Goal: Communication & Community: Answer question/provide support

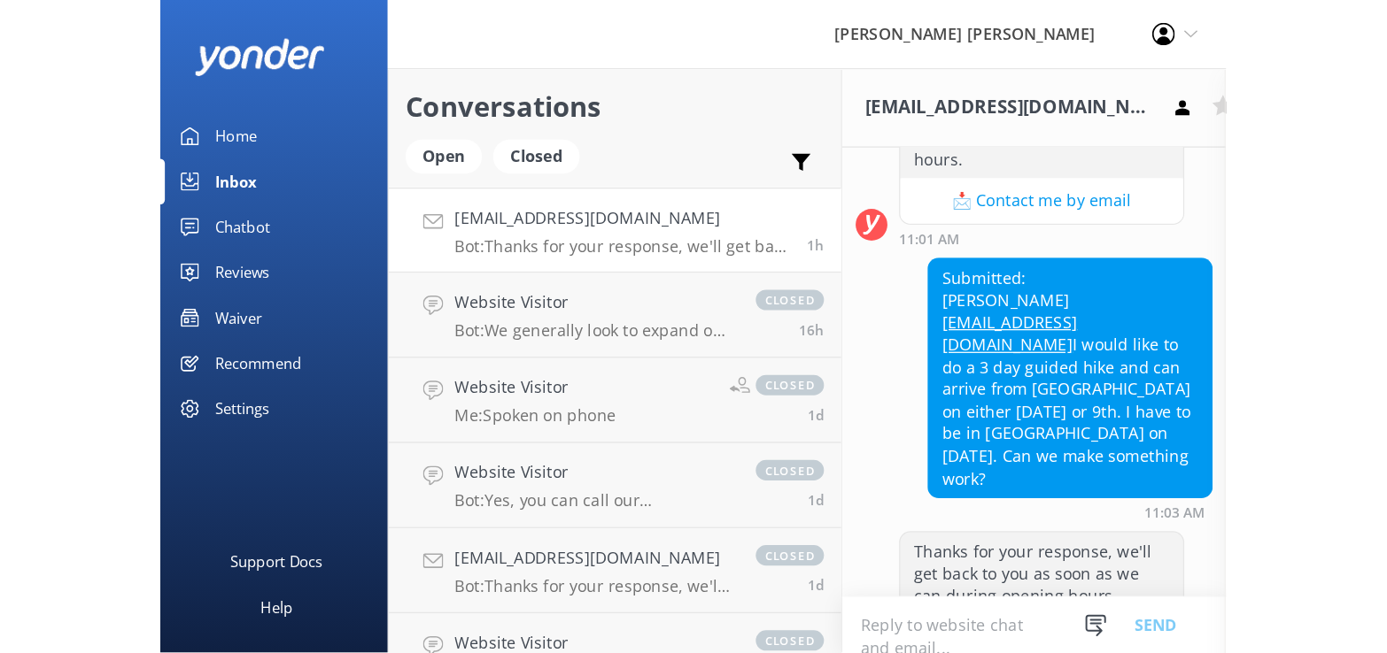
scroll to position [100, 0]
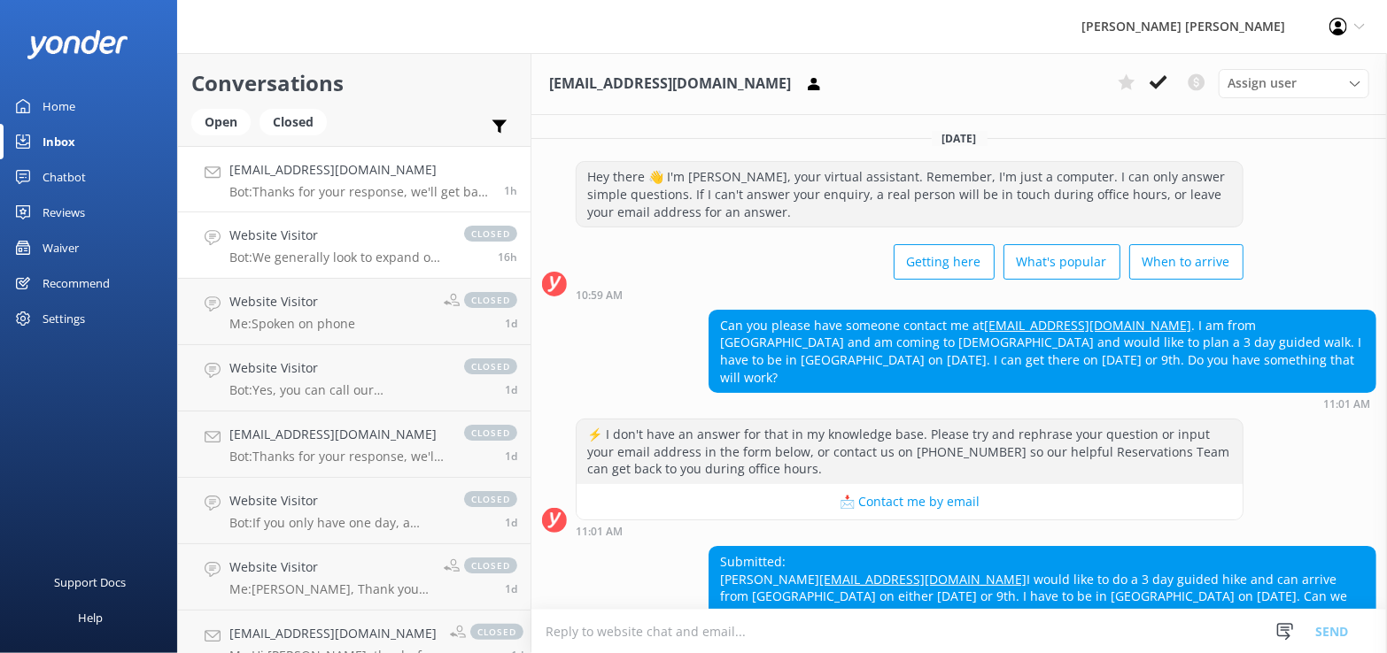
scroll to position [100, 0]
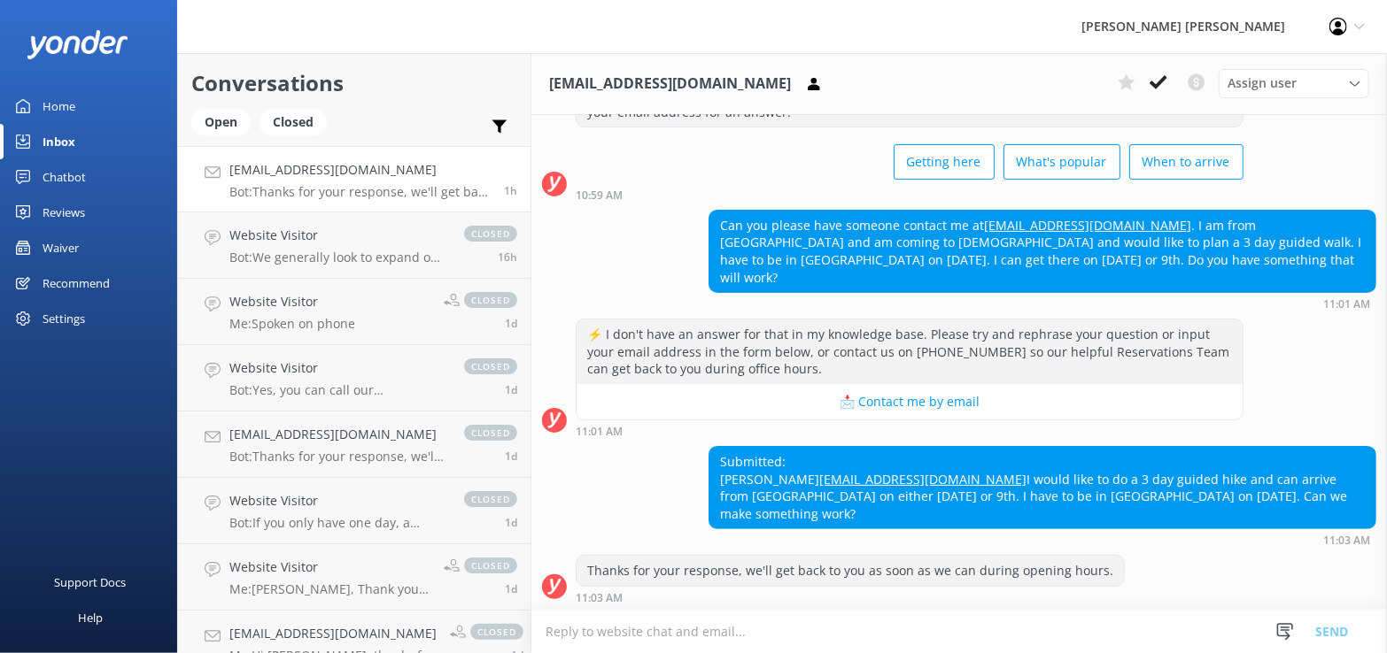
click at [63, 141] on div "Inbox" at bounding box center [58, 141] width 33 height 35
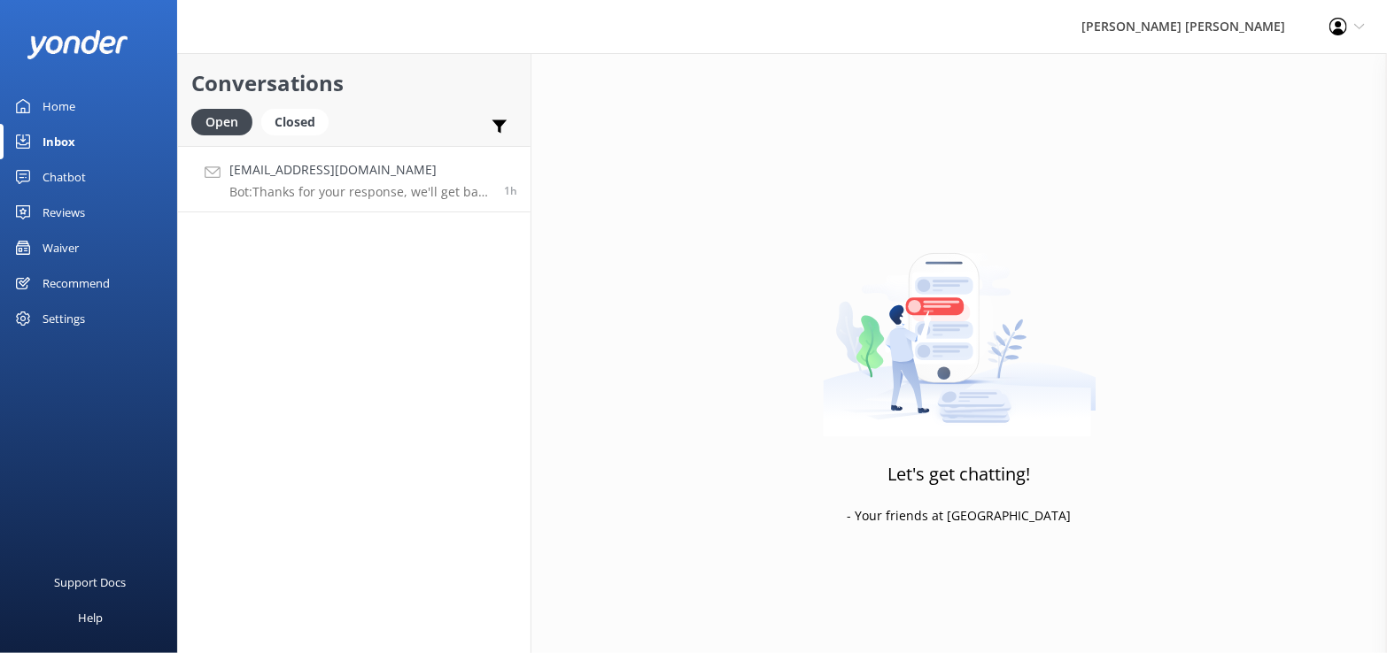
click at [354, 182] on div "[EMAIL_ADDRESS][DOMAIN_NAME] Bot: Thanks for your response, we'll get back to y…" at bounding box center [359, 179] width 261 height 38
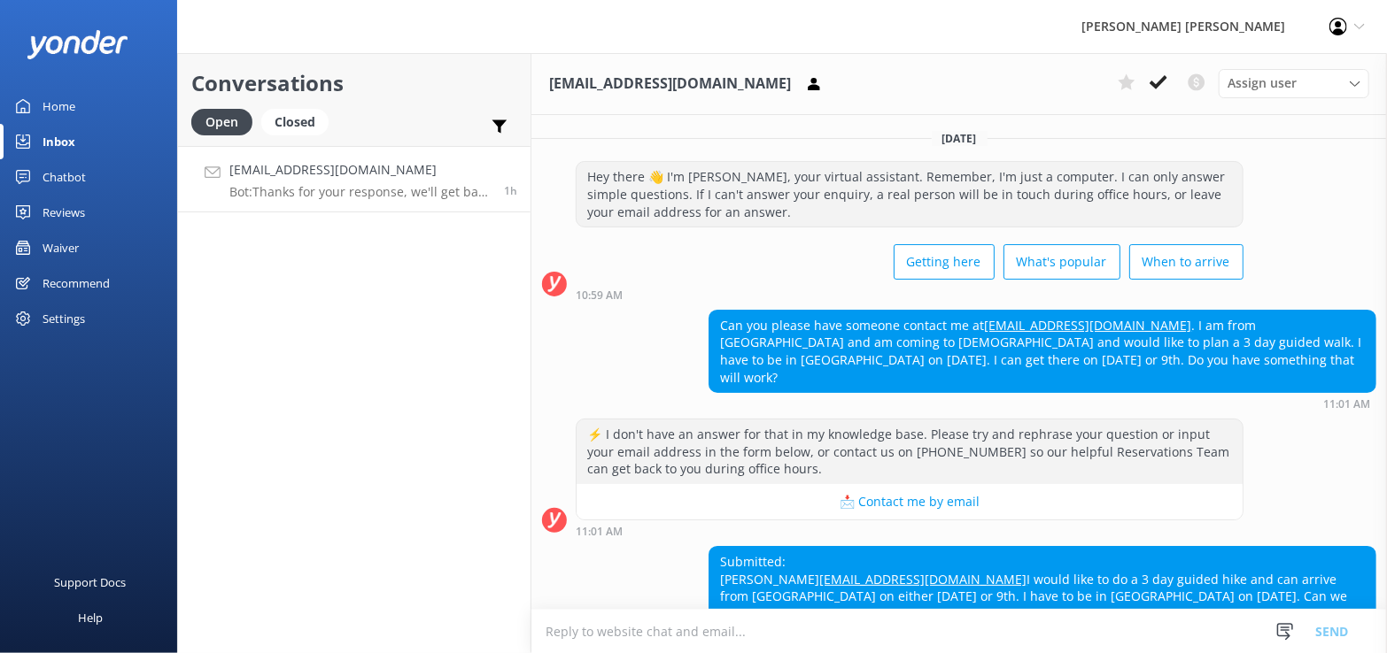
scroll to position [100, 0]
